Goal: Transaction & Acquisition: Book appointment/travel/reservation

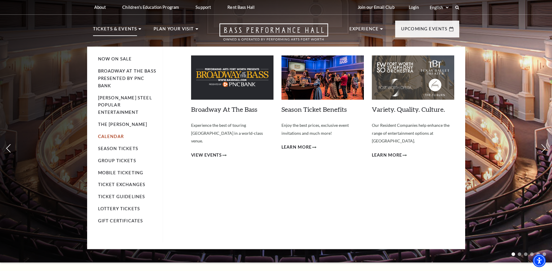
click at [112, 134] on link "Calendar" at bounding box center [111, 136] width 26 height 5
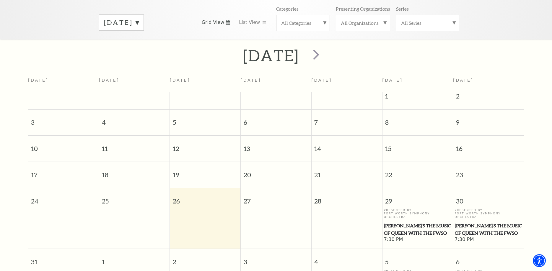
scroll to position [52, 0]
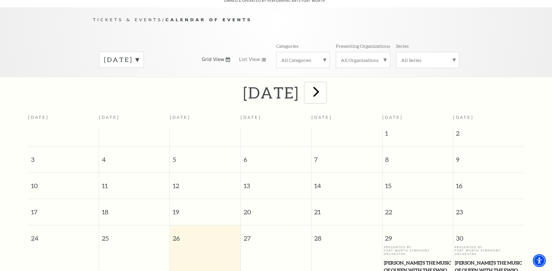
click at [324, 94] on span "next" at bounding box center [316, 91] width 17 height 17
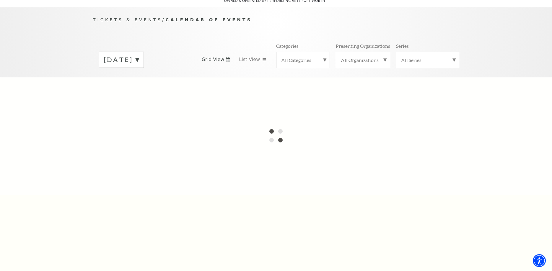
click at [139, 55] on label "August 2025" at bounding box center [121, 59] width 35 height 9
click at [139, 66] on label "September 2025" at bounding box center [121, 72] width 35 height 13
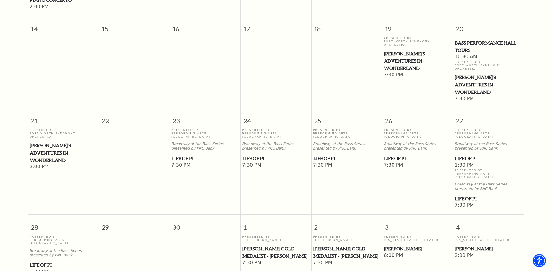
scroll to position [22, 0]
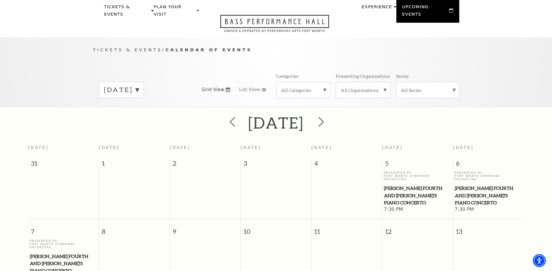
click at [139, 85] on label "September 2025" at bounding box center [121, 89] width 35 height 9
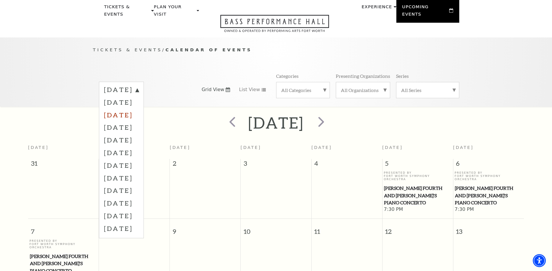
click at [139, 110] on label "October 2025" at bounding box center [121, 115] width 35 height 13
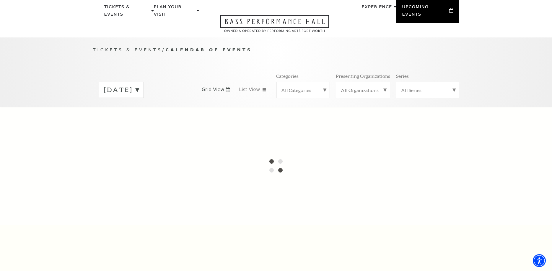
click at [324, 88] on label "All Categories" at bounding box center [303, 90] width 44 height 6
click at [324, 88] on label "All Categories" at bounding box center [303, 91] width 44 height 8
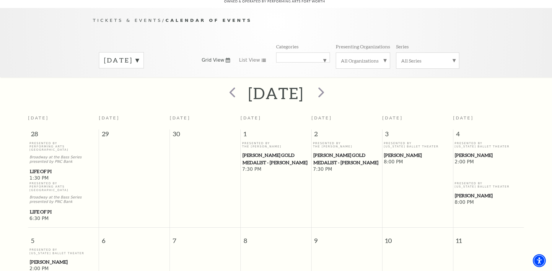
scroll to position [52, 0]
click at [324, 57] on label "All Categories" at bounding box center [303, 57] width 44 height 0
click at [297, 72] on label "Broadway" at bounding box center [303, 70] width 44 height 10
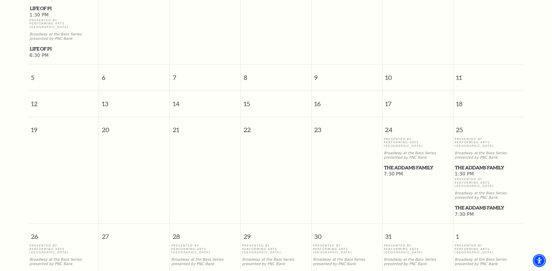
scroll to position [233, 0]
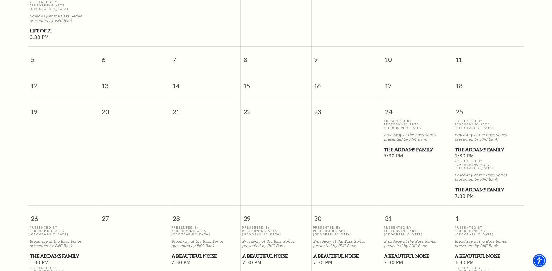
click at [468, 146] on span "The Addams Family" at bounding box center [488, 149] width 67 height 7
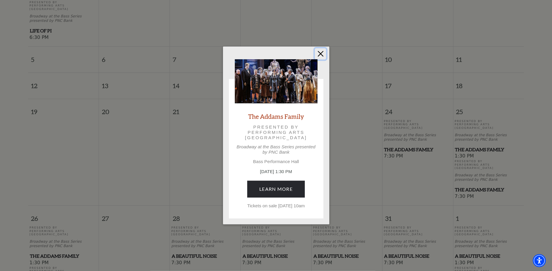
click at [322, 48] on button "Close" at bounding box center [320, 53] width 11 height 11
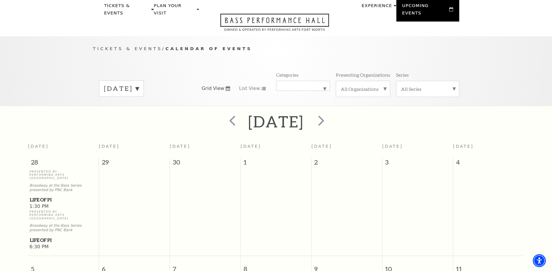
scroll to position [0, 0]
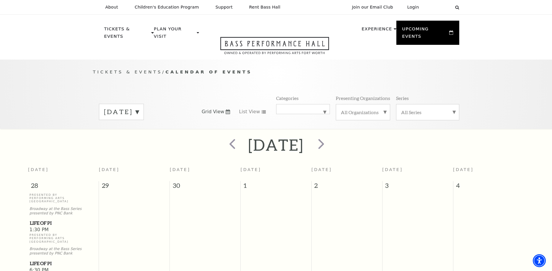
click at [139, 107] on label "October 2025" at bounding box center [121, 111] width 35 height 9
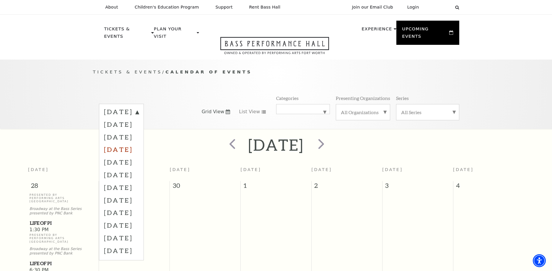
click at [139, 143] on label "November 2025" at bounding box center [121, 149] width 35 height 13
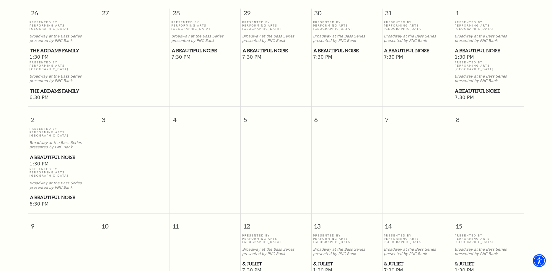
scroll to position [263, 0]
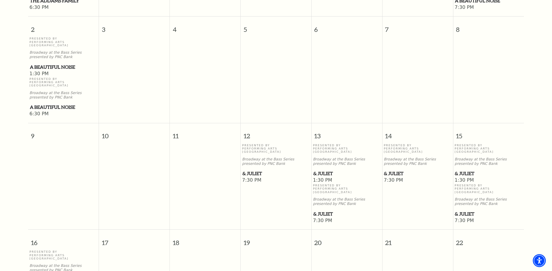
click at [254, 170] on span "& Juliet" at bounding box center [275, 173] width 67 height 7
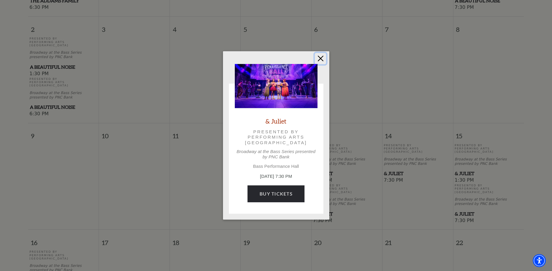
click at [321, 58] on button "Close" at bounding box center [320, 58] width 11 height 11
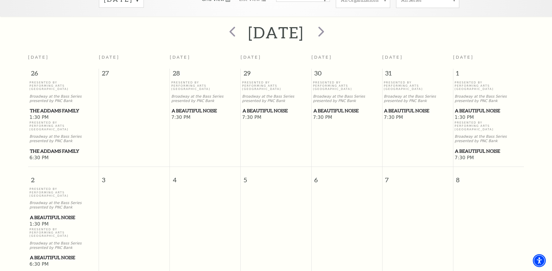
scroll to position [0, 0]
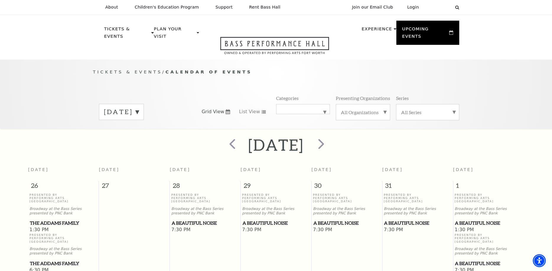
click at [139, 109] on label "November 2025" at bounding box center [121, 111] width 35 height 9
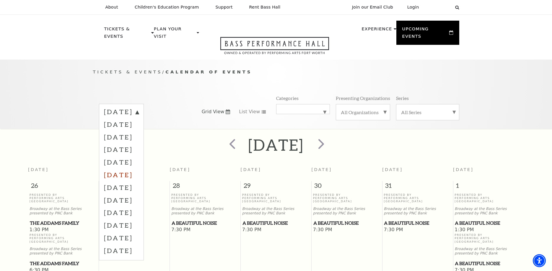
click at [139, 170] on label "January 2026" at bounding box center [121, 175] width 35 height 13
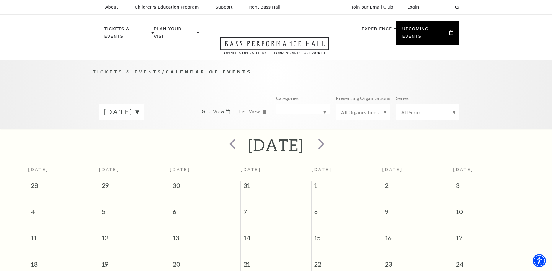
click at [139, 107] on label "January 2026" at bounding box center [121, 111] width 35 height 9
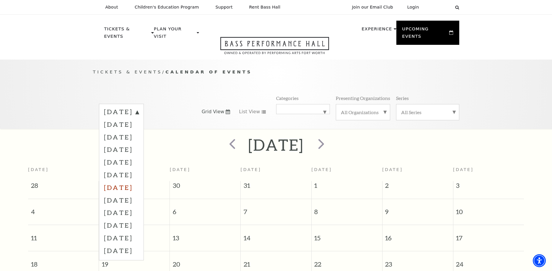
click at [139, 184] on label "February 2026" at bounding box center [121, 187] width 35 height 13
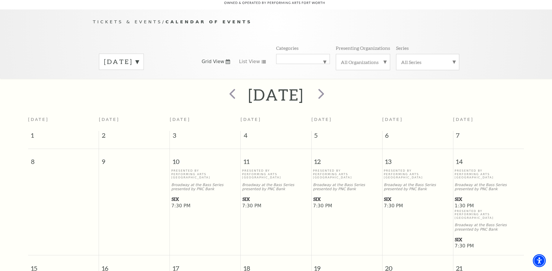
scroll to position [52, 0]
click at [174, 195] on span "SIX" at bounding box center [204, 197] width 67 height 7
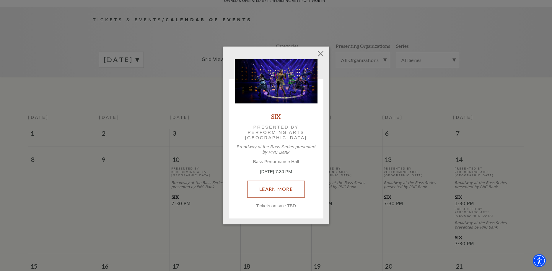
click at [268, 188] on link "Learn More" at bounding box center [276, 189] width 58 height 17
click at [320, 51] on button "Close" at bounding box center [320, 53] width 11 height 11
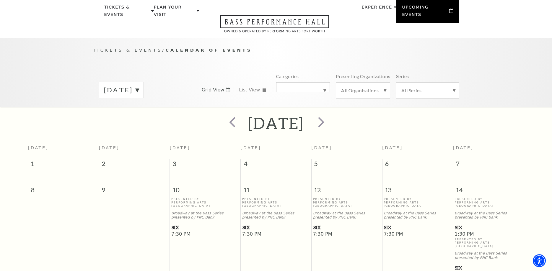
scroll to position [0, 0]
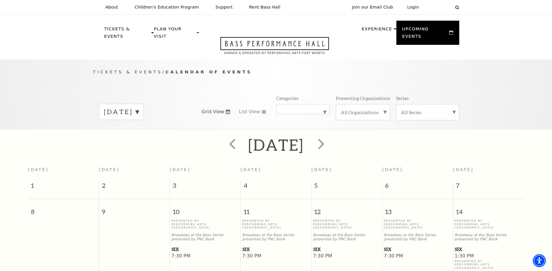
click at [139, 108] on label "February 2026" at bounding box center [121, 111] width 35 height 9
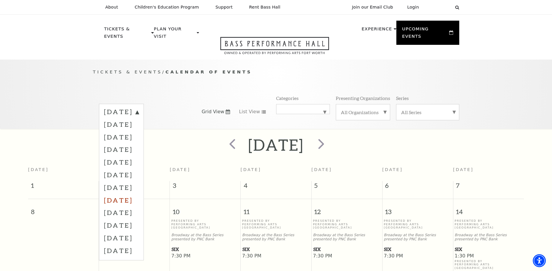
click at [139, 197] on label "March 2026" at bounding box center [121, 200] width 35 height 13
